Goal: Find contact information: Find phone

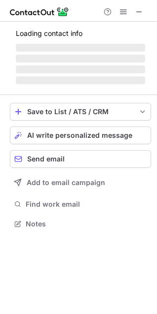
scroll to position [214, 157]
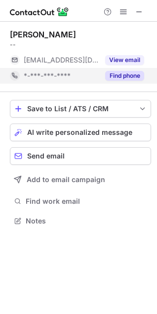
click at [119, 77] on button "Find phone" at bounding box center [124, 76] width 39 height 10
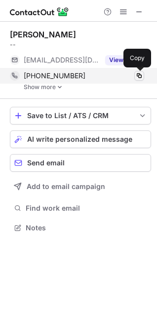
click at [138, 74] on span at bounding box center [139, 76] width 8 height 8
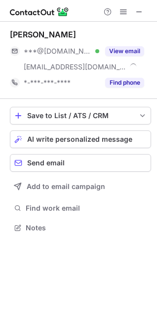
scroll to position [221, 157]
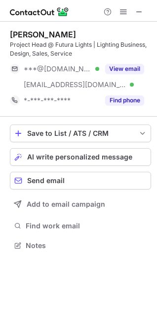
scroll to position [239, 157]
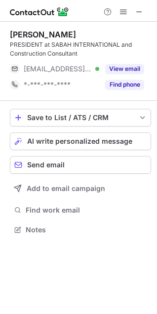
scroll to position [223, 157]
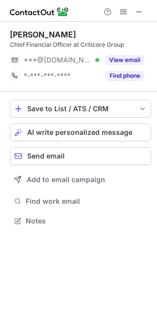
scroll to position [214, 157]
